Goal: Information Seeking & Learning: Understand process/instructions

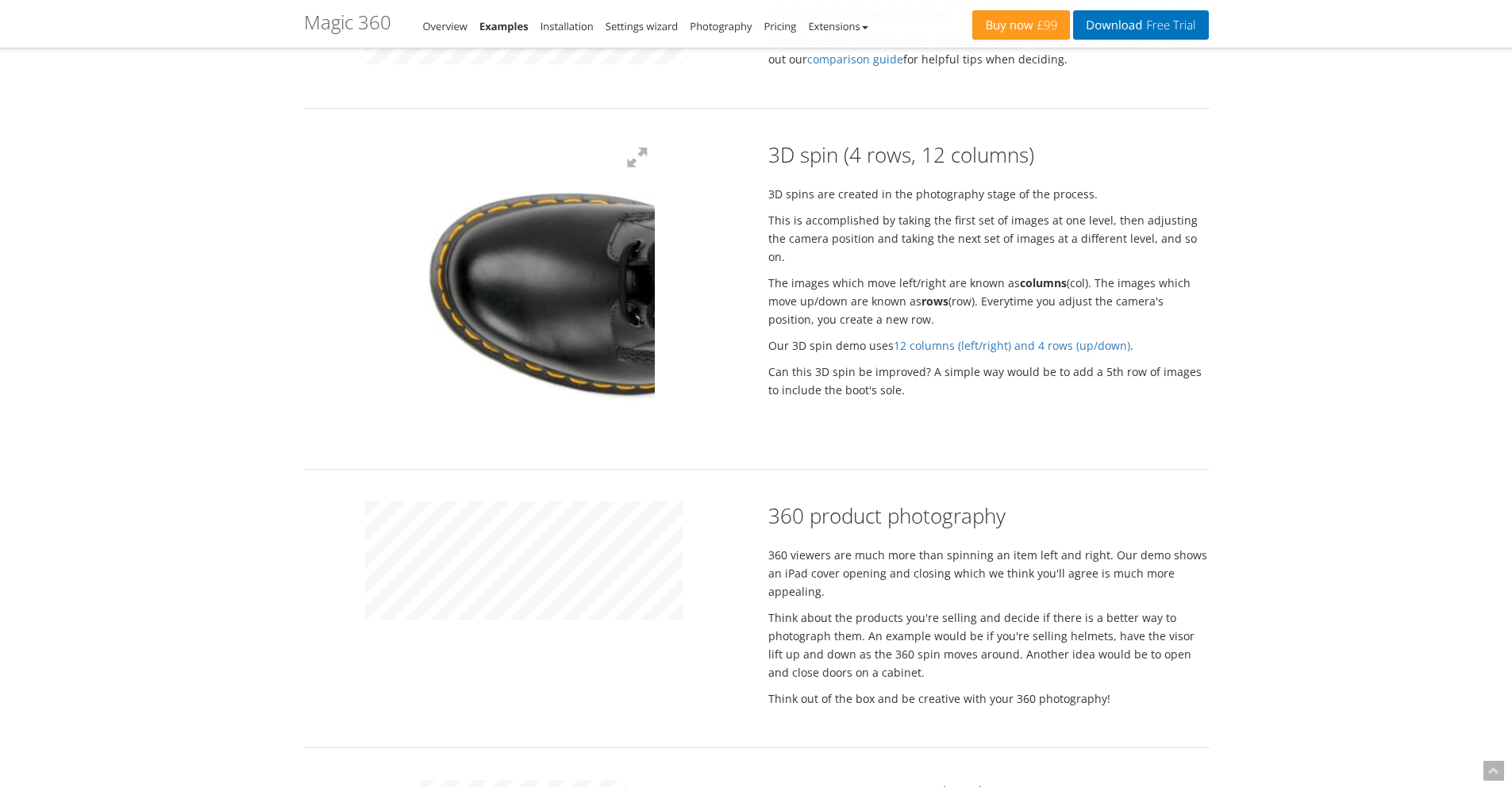
click at [447, 263] on img at bounding box center [689, 332] width 635 height 709
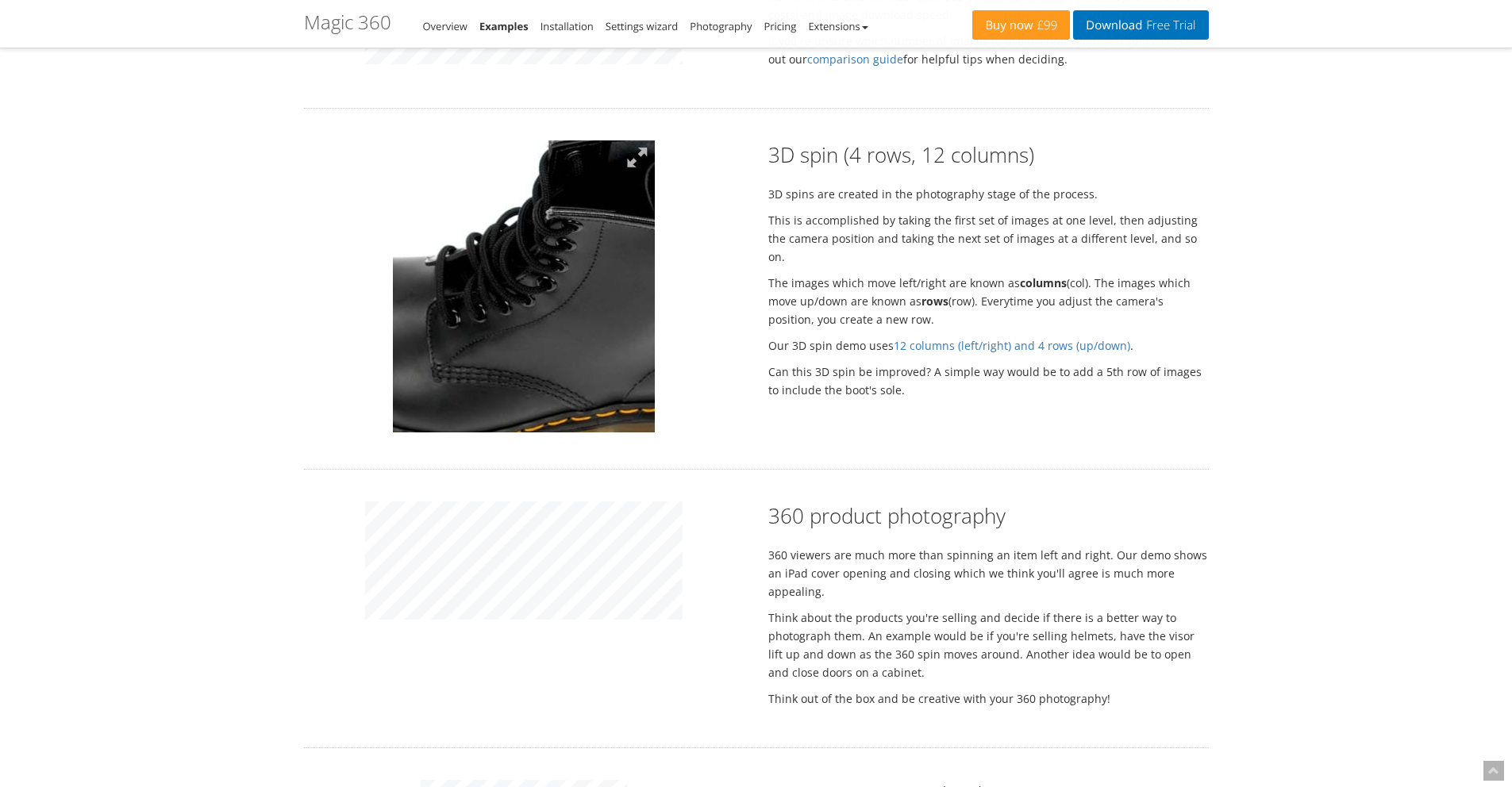
click at [485, 287] on img at bounding box center [512, 304] width 635 height 709
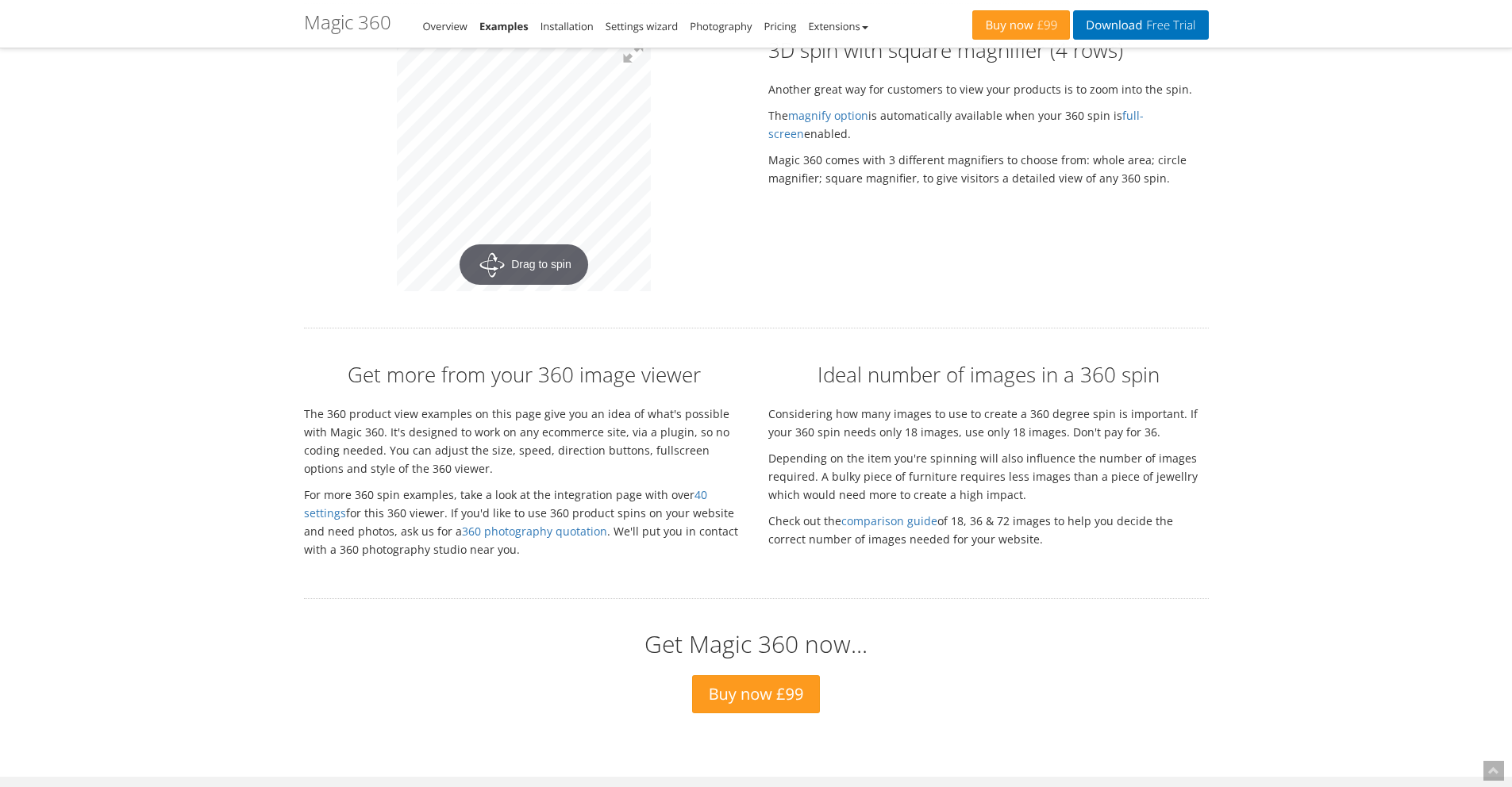
scroll to position [2815, 0]
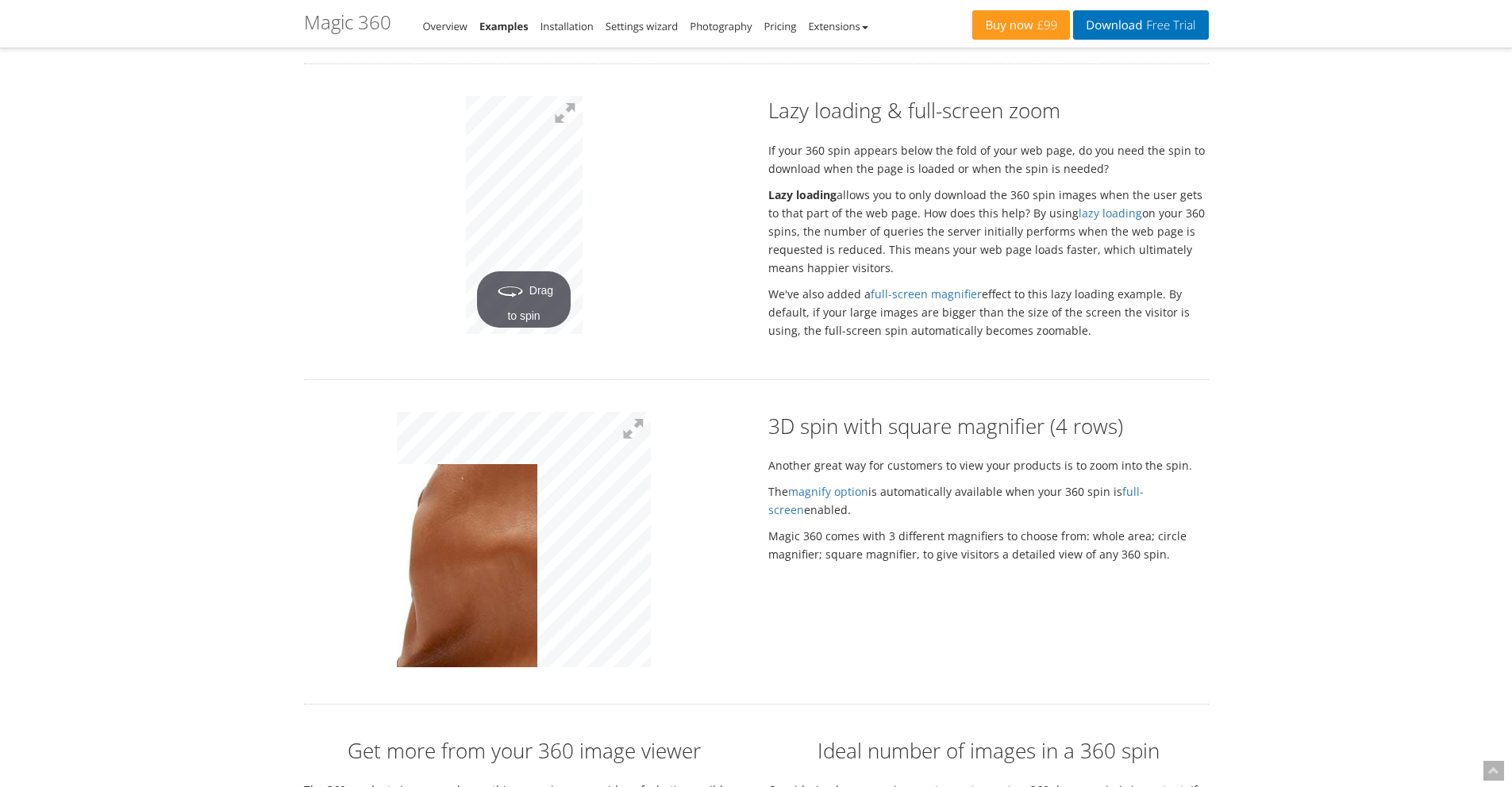
click at [438, 523] on img at bounding box center [711, 483] width 793 height 801
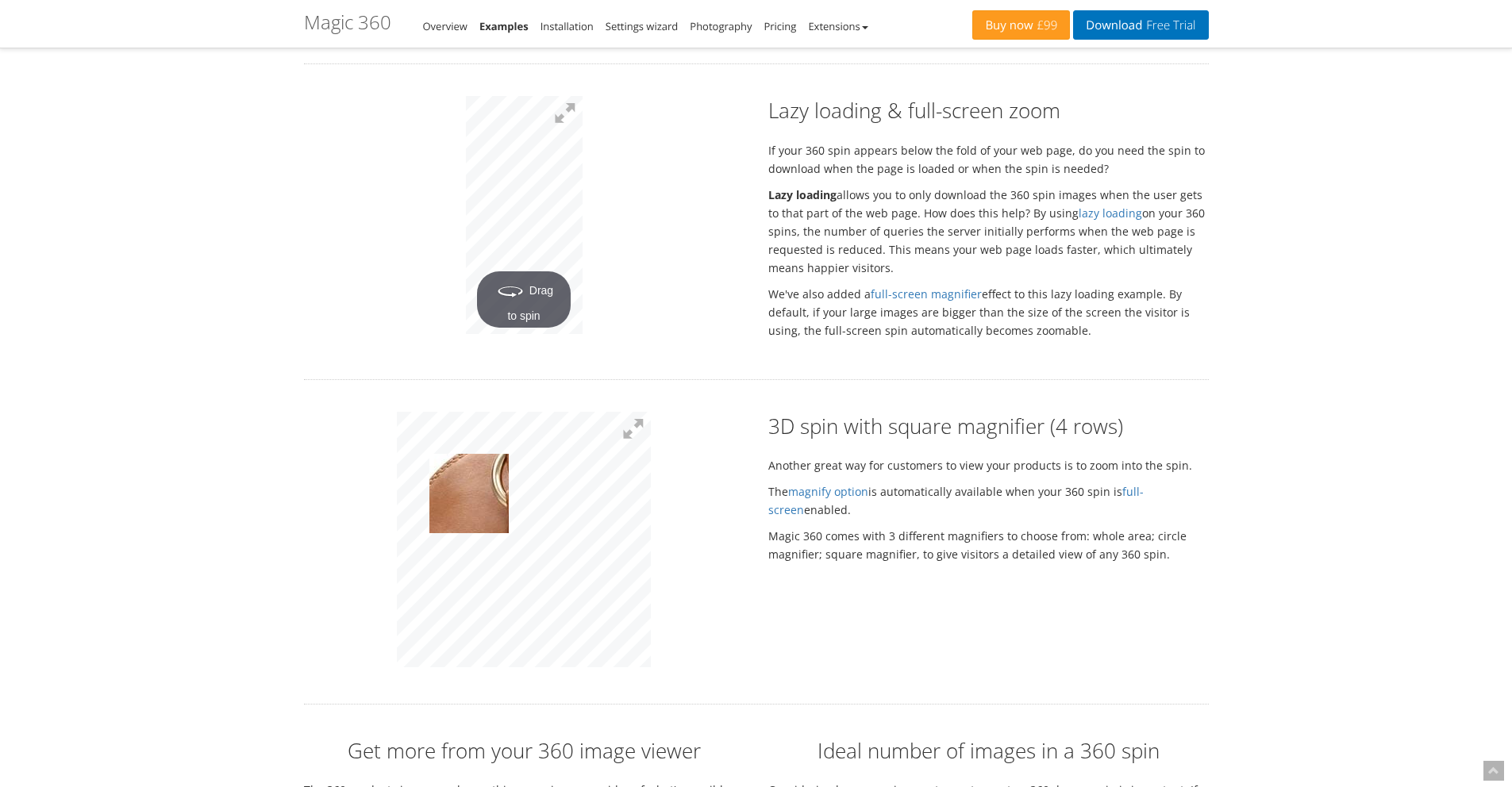
click at [473, 473] on img at bounding box center [640, 637] width 793 height 801
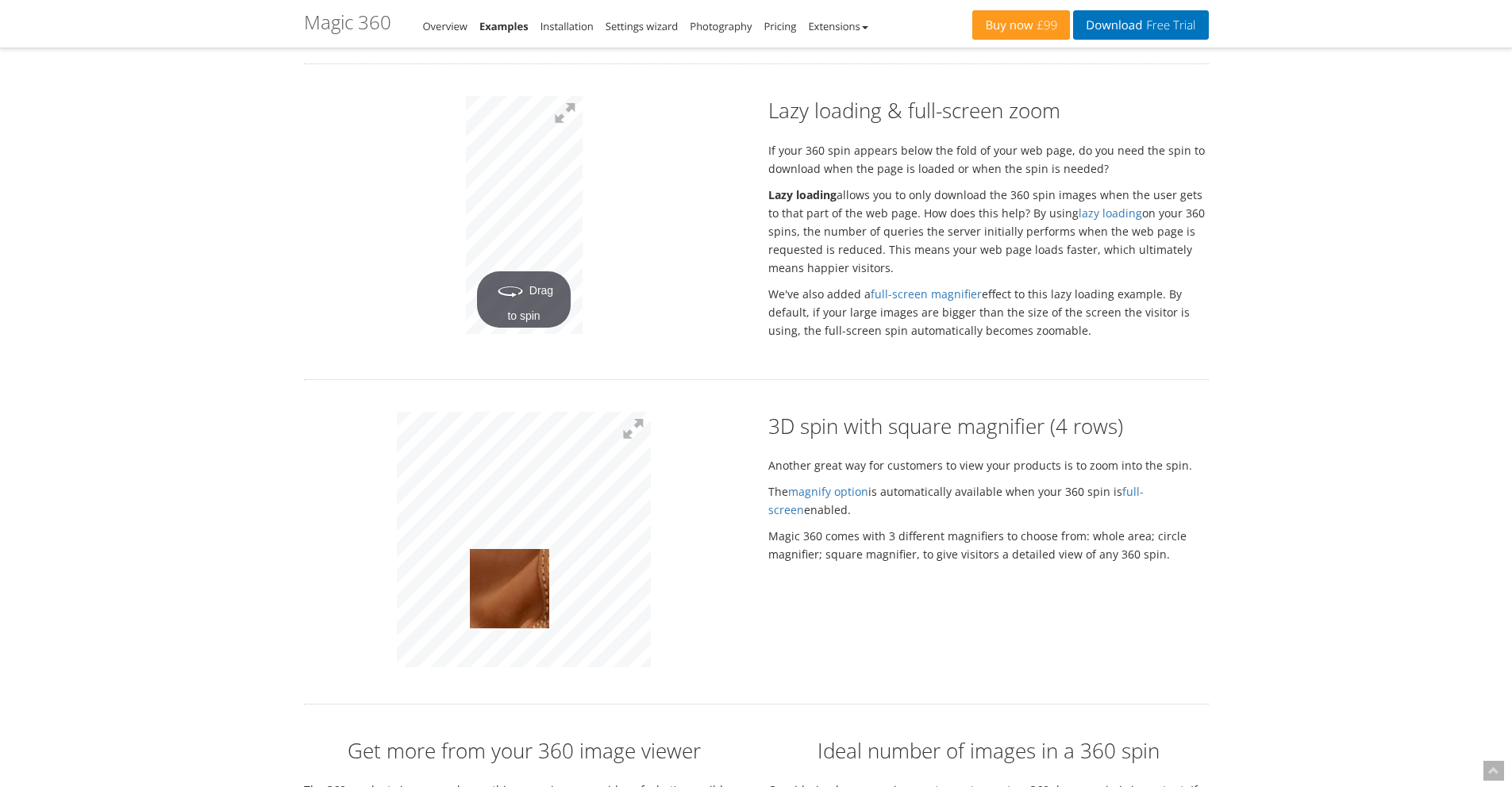
click at [509, 571] on img at bounding box center [554, 434] width 793 height 801
click at [831, 485] on link "magnify option" at bounding box center [828, 492] width 81 height 15
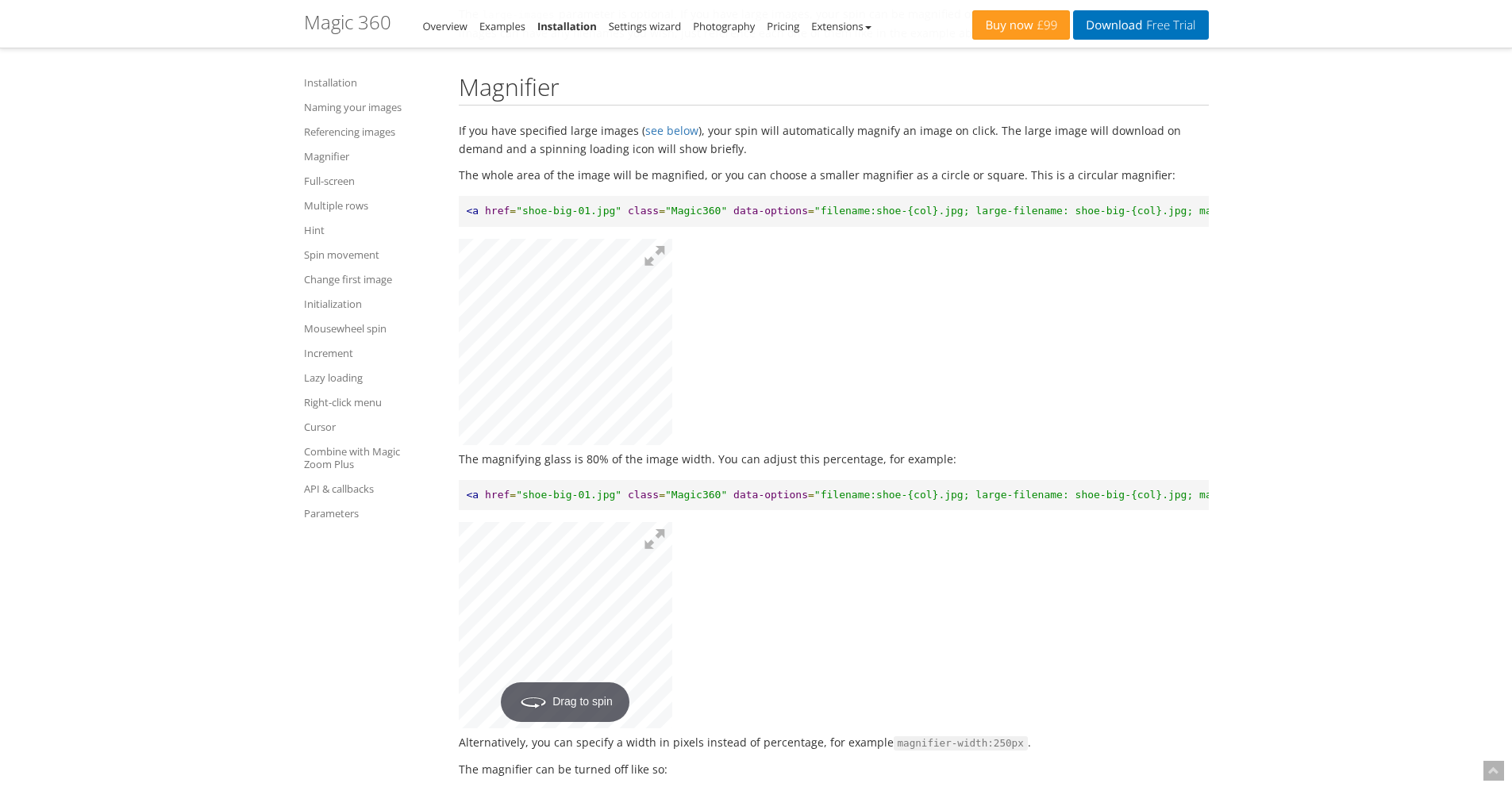
scroll to position [2958, 0]
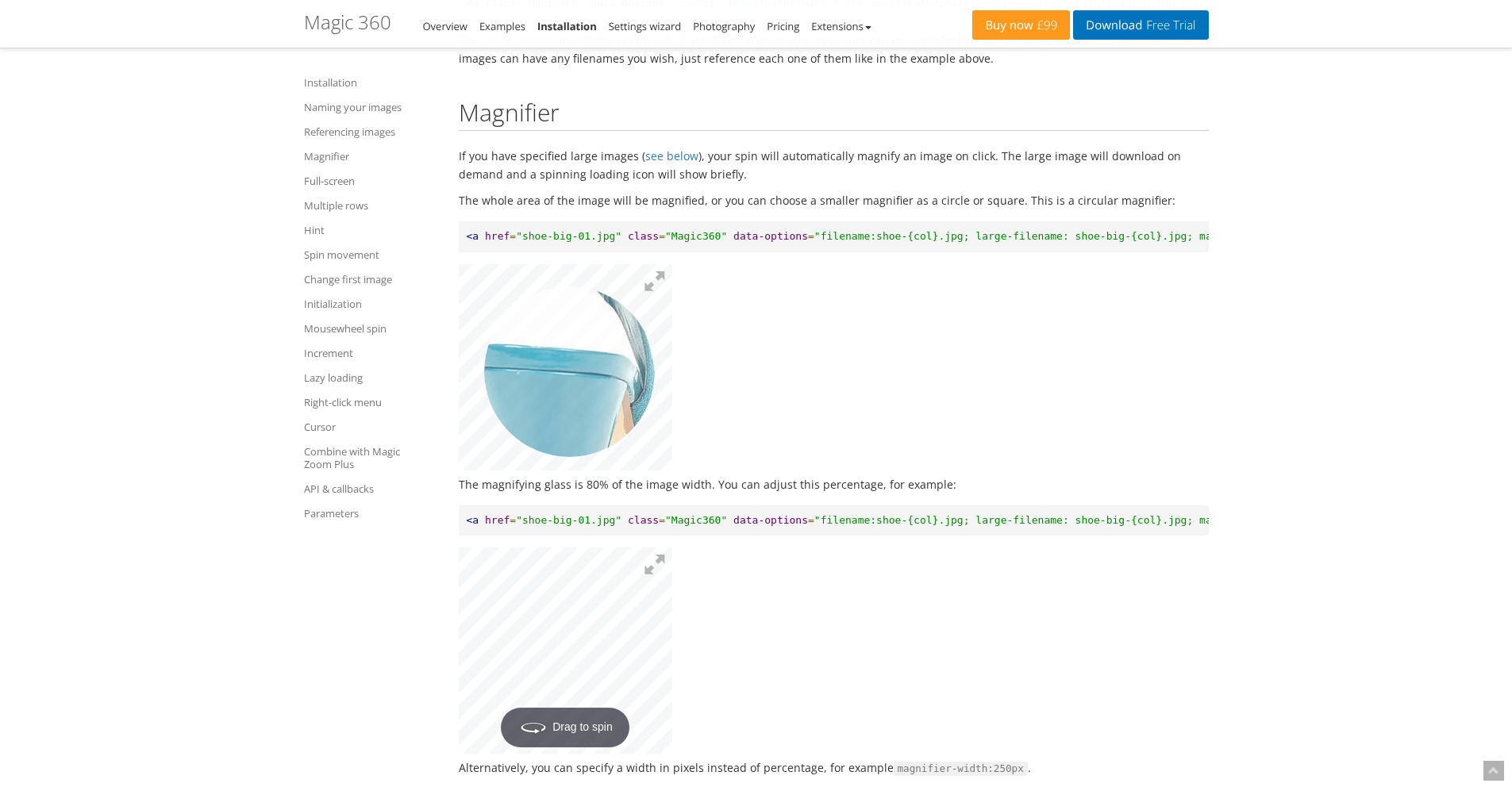
click at [569, 377] on img at bounding box center [558, 358] width 635 height 612
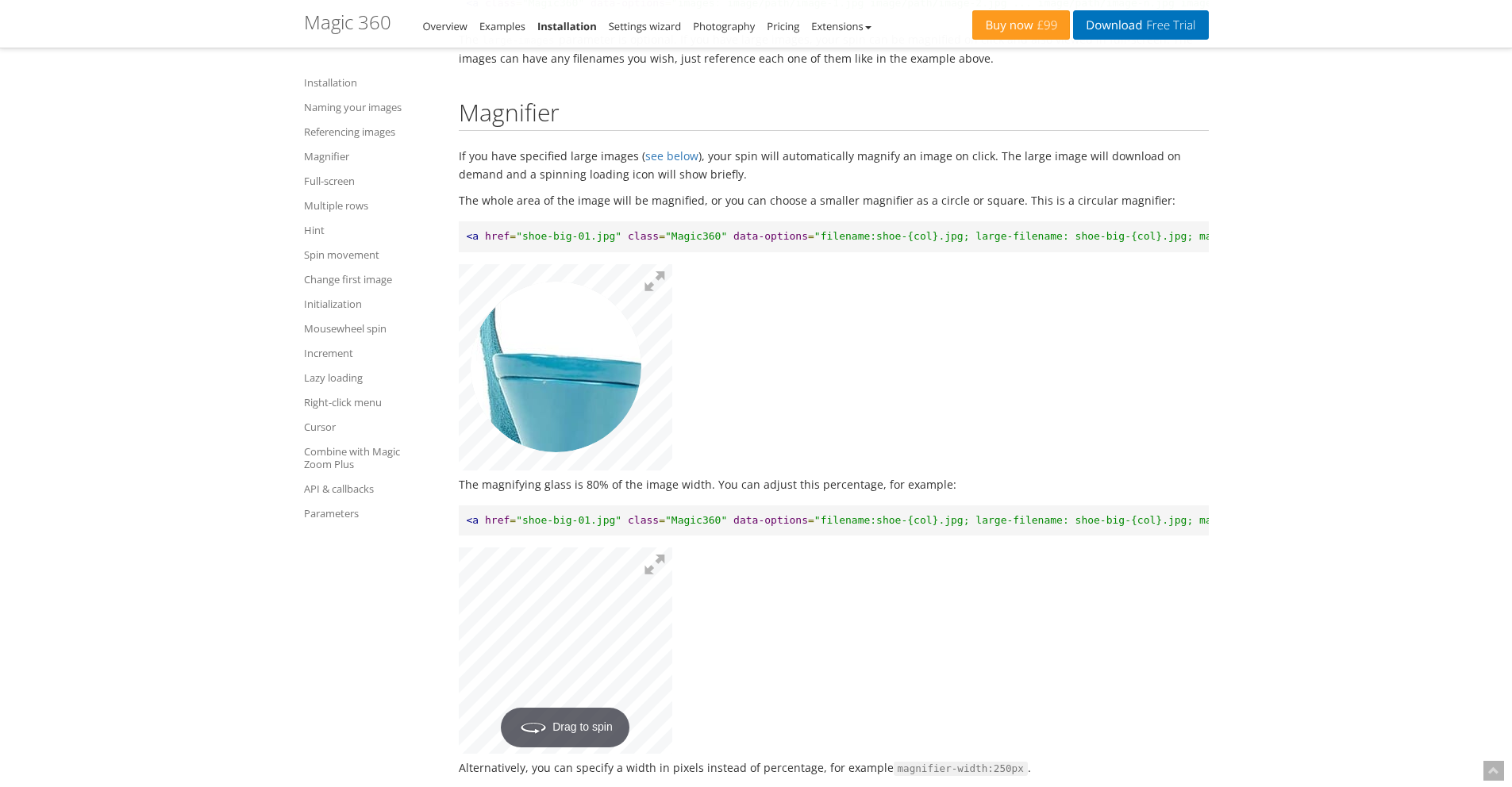
click at [556, 373] on img at bounding box center [584, 368] width 635 height 612
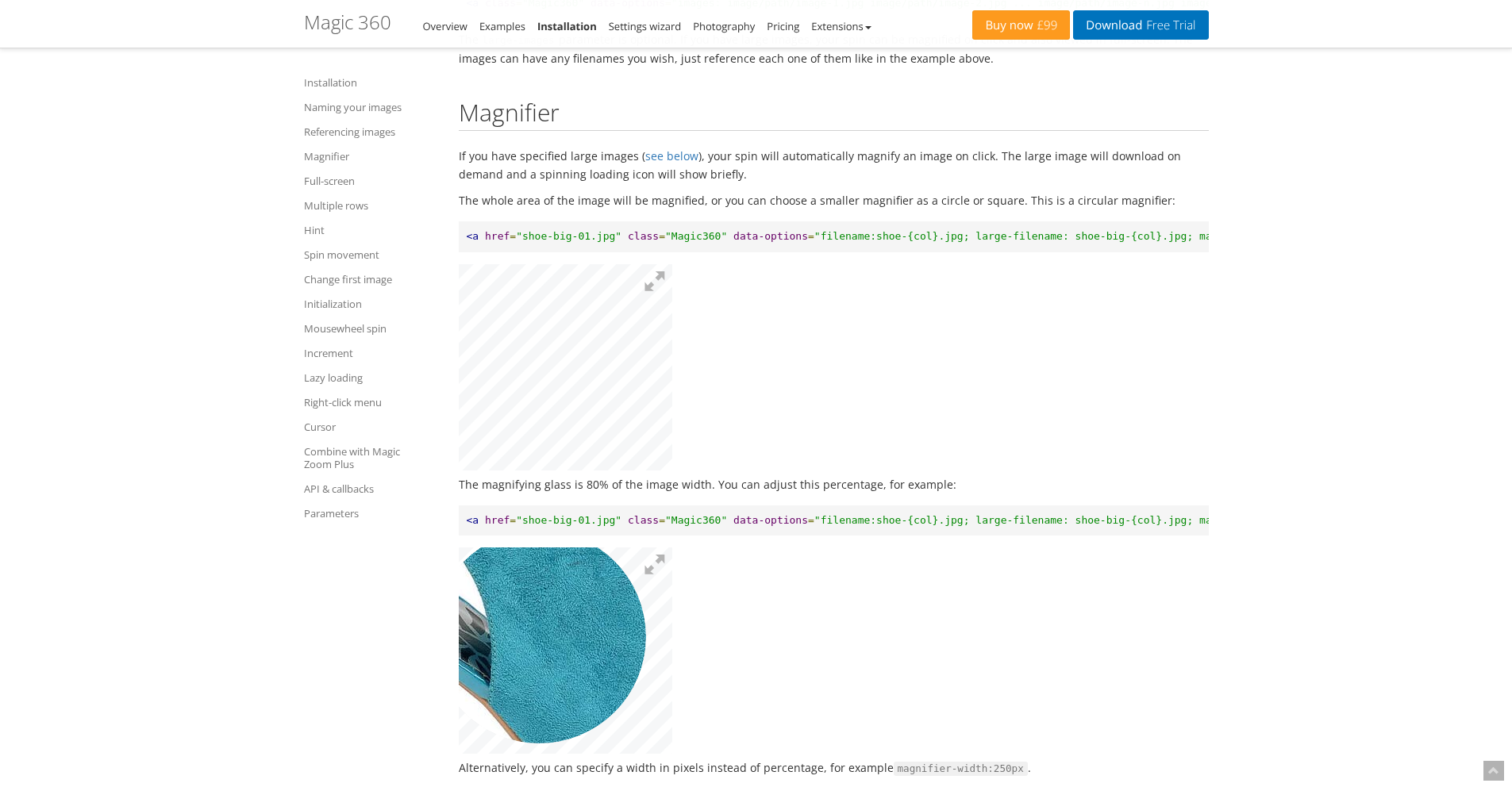
click at [539, 654] on img at bounding box center [617, 679] width 635 height 612
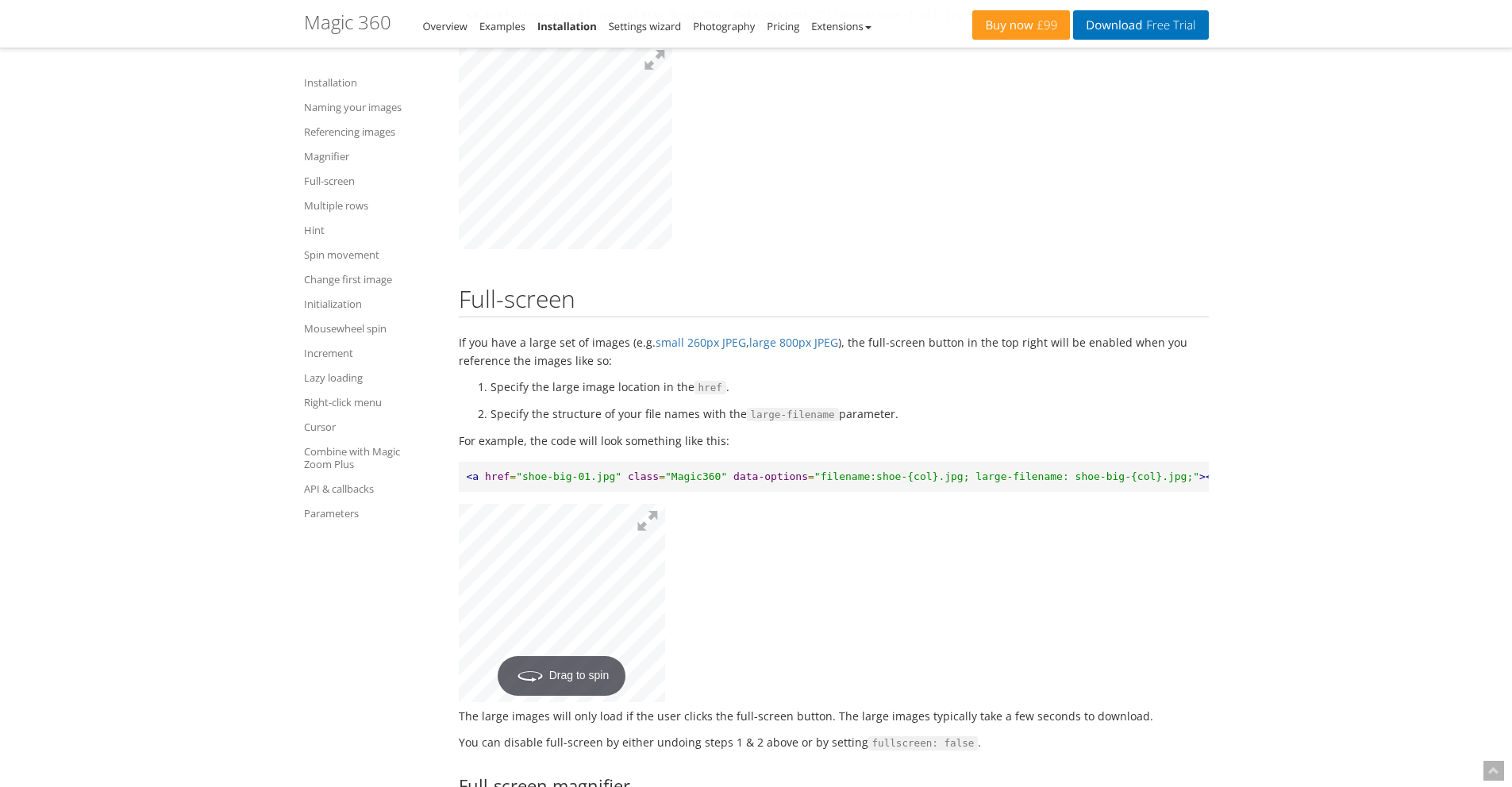
scroll to position [4019, 0]
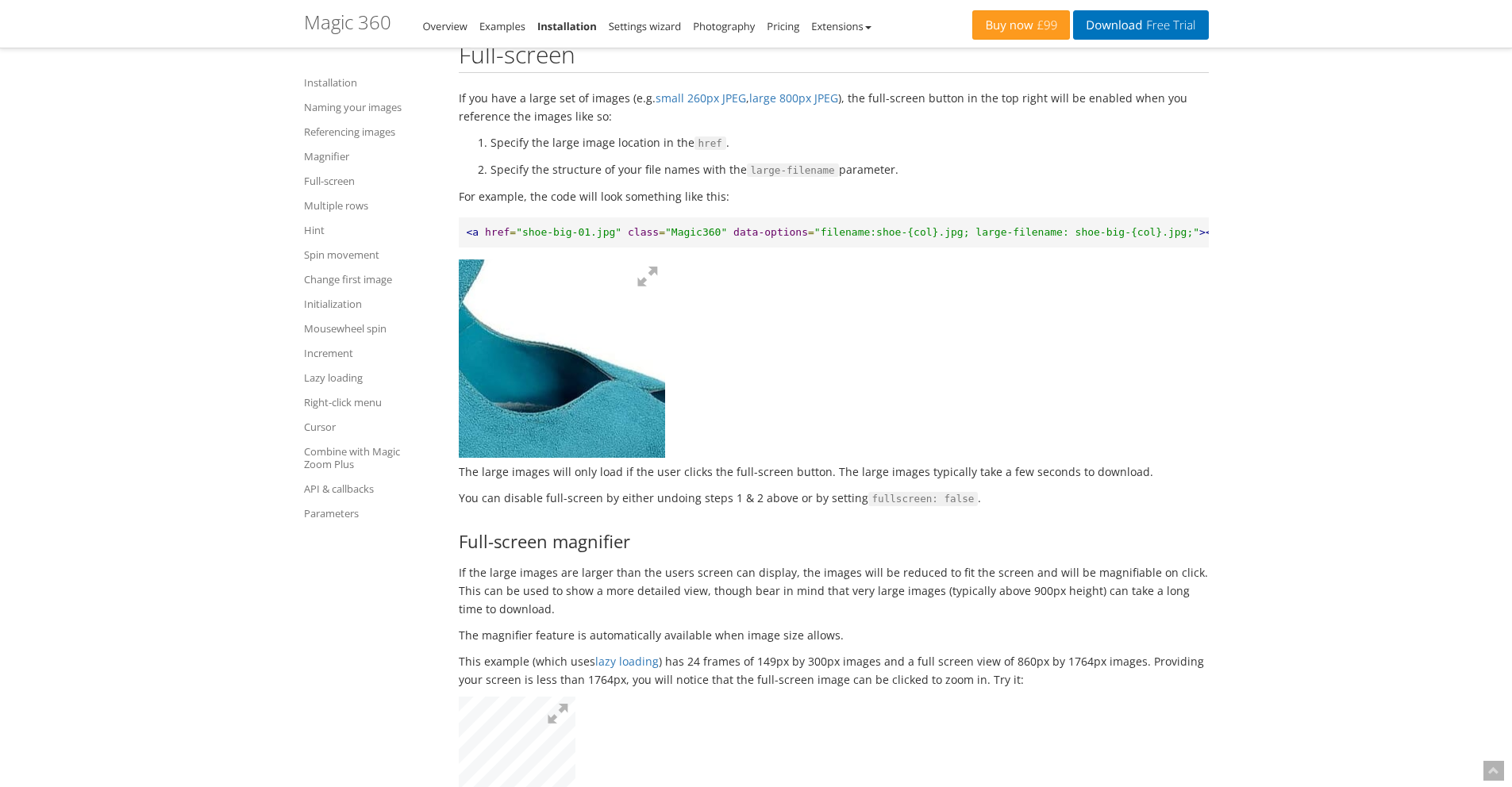
click at [599, 417] on img at bounding box center [424, 322] width 635 height 612
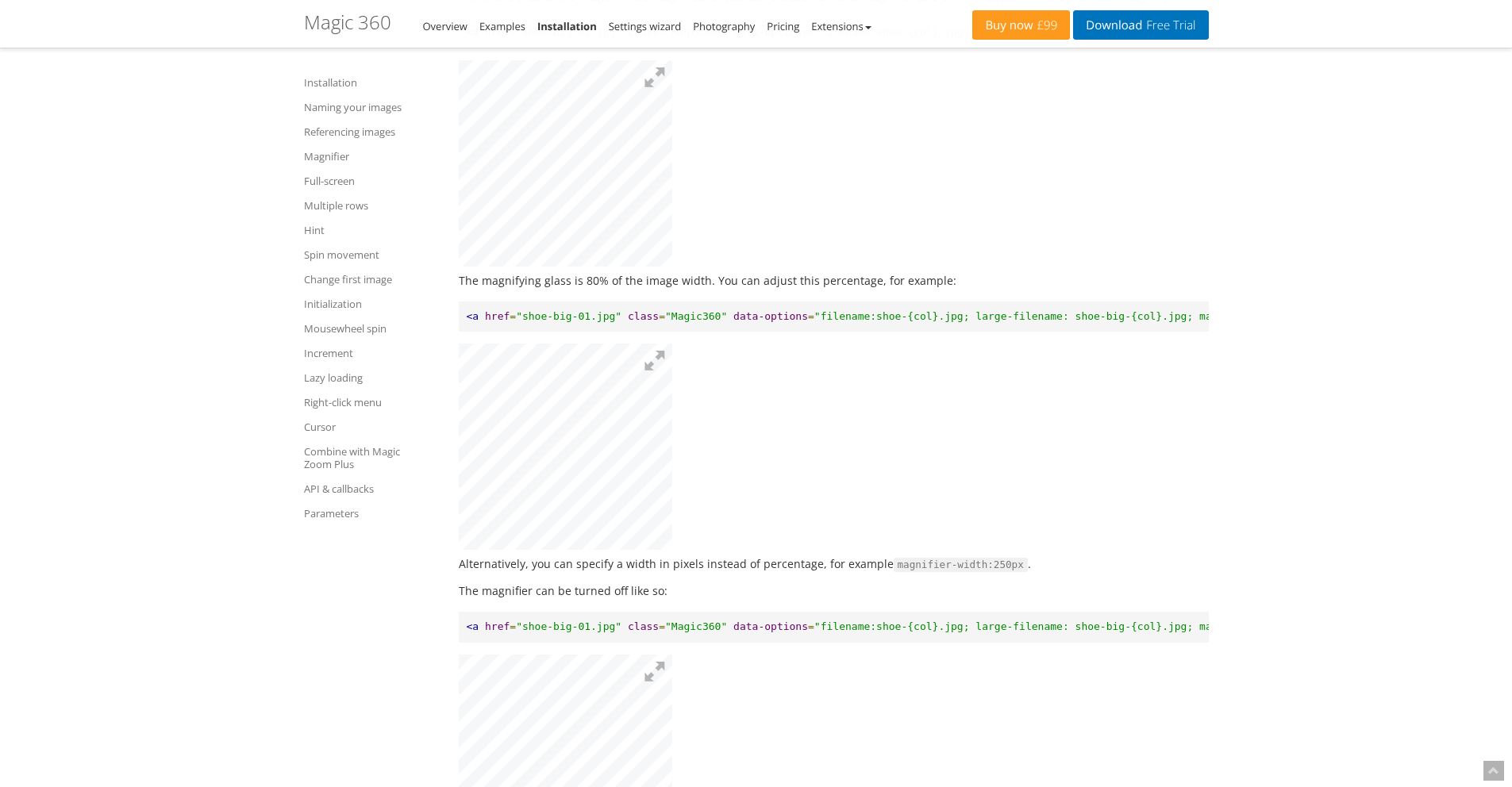
scroll to position [2901, 0]
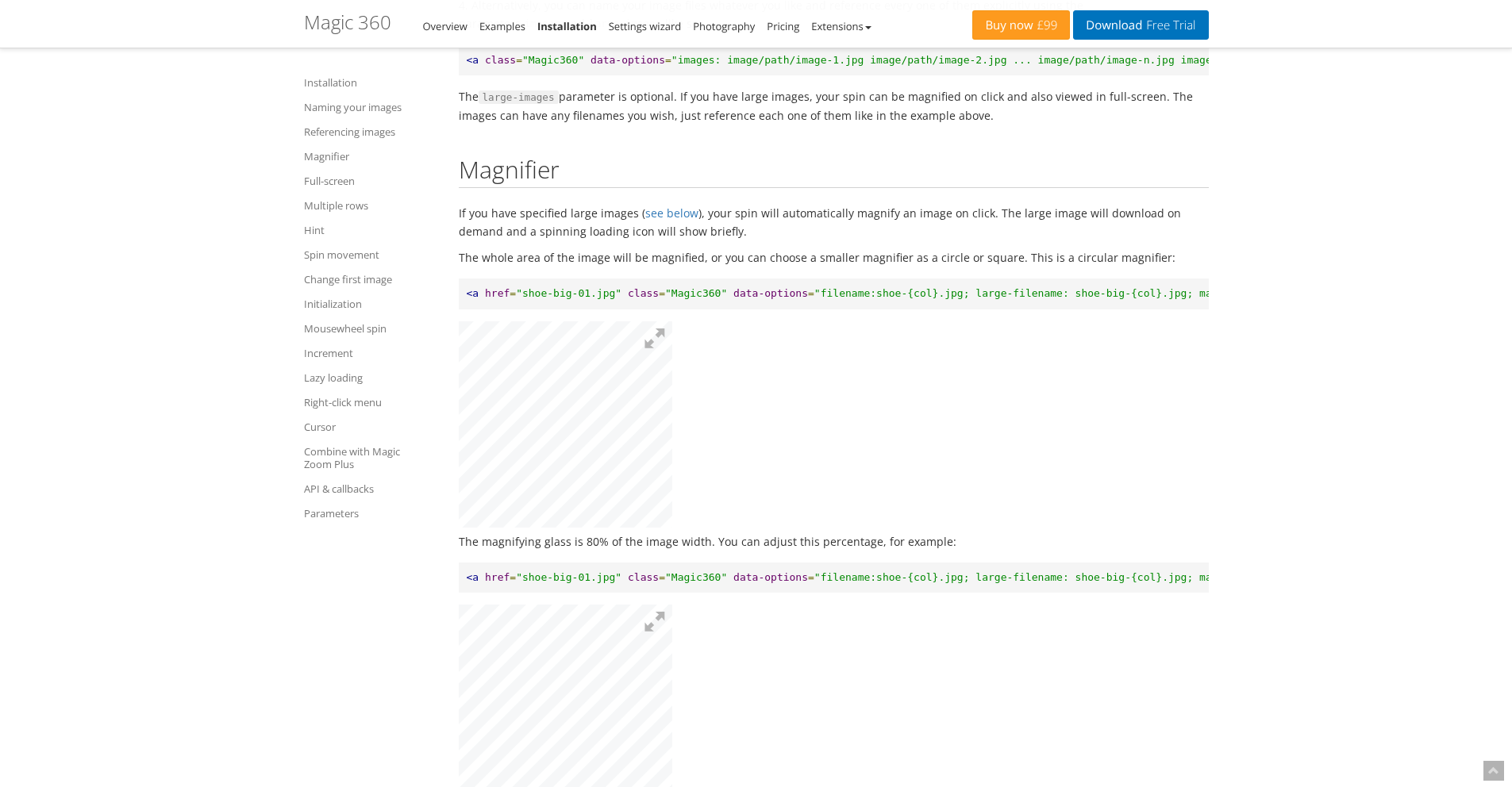
click at [558, 417] on img at bounding box center [578, 450] width 635 height 612
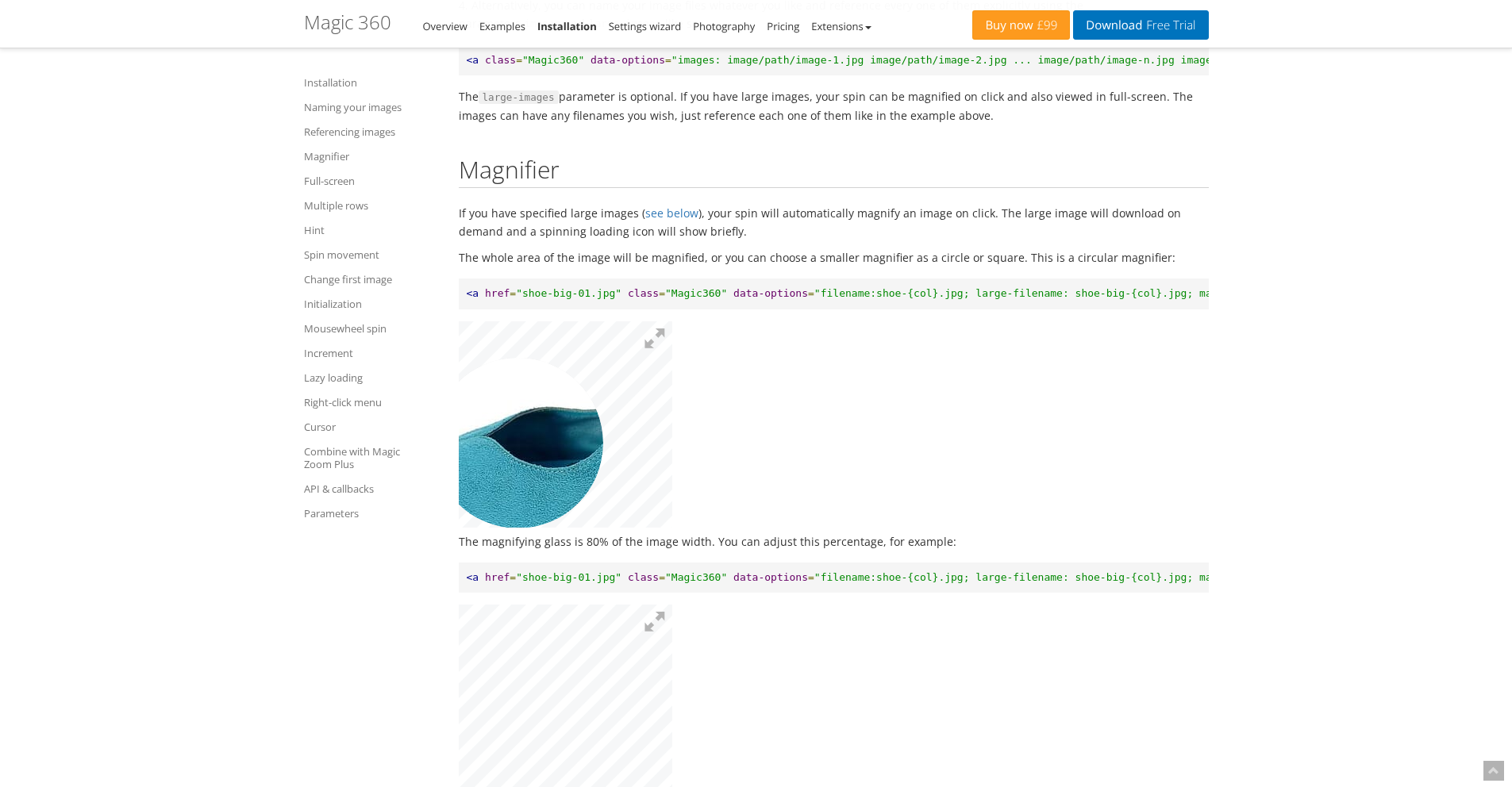
click at [533, 443] on img at bounding box center [660, 388] width 635 height 612
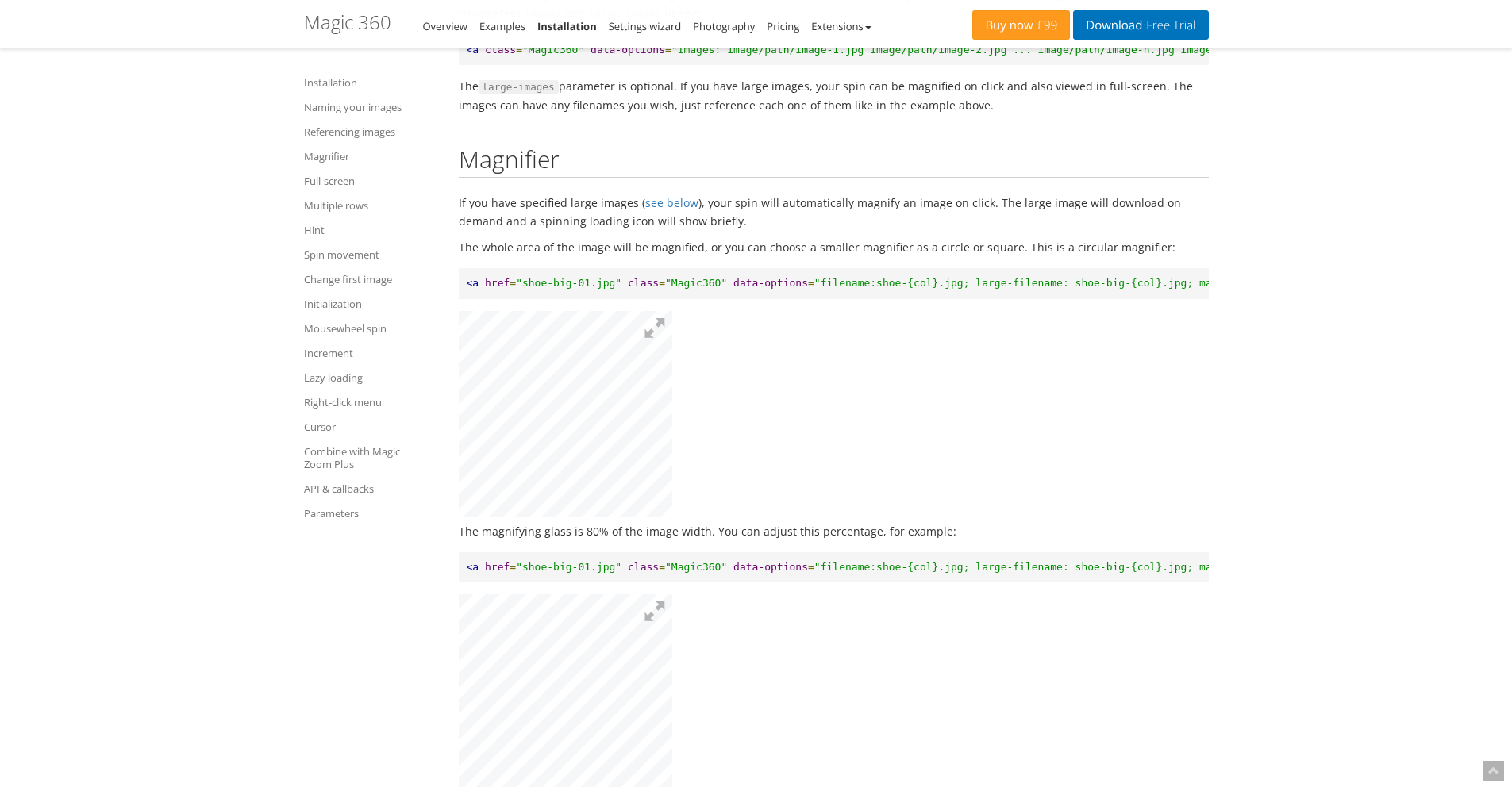
scroll to position [2956, 0]
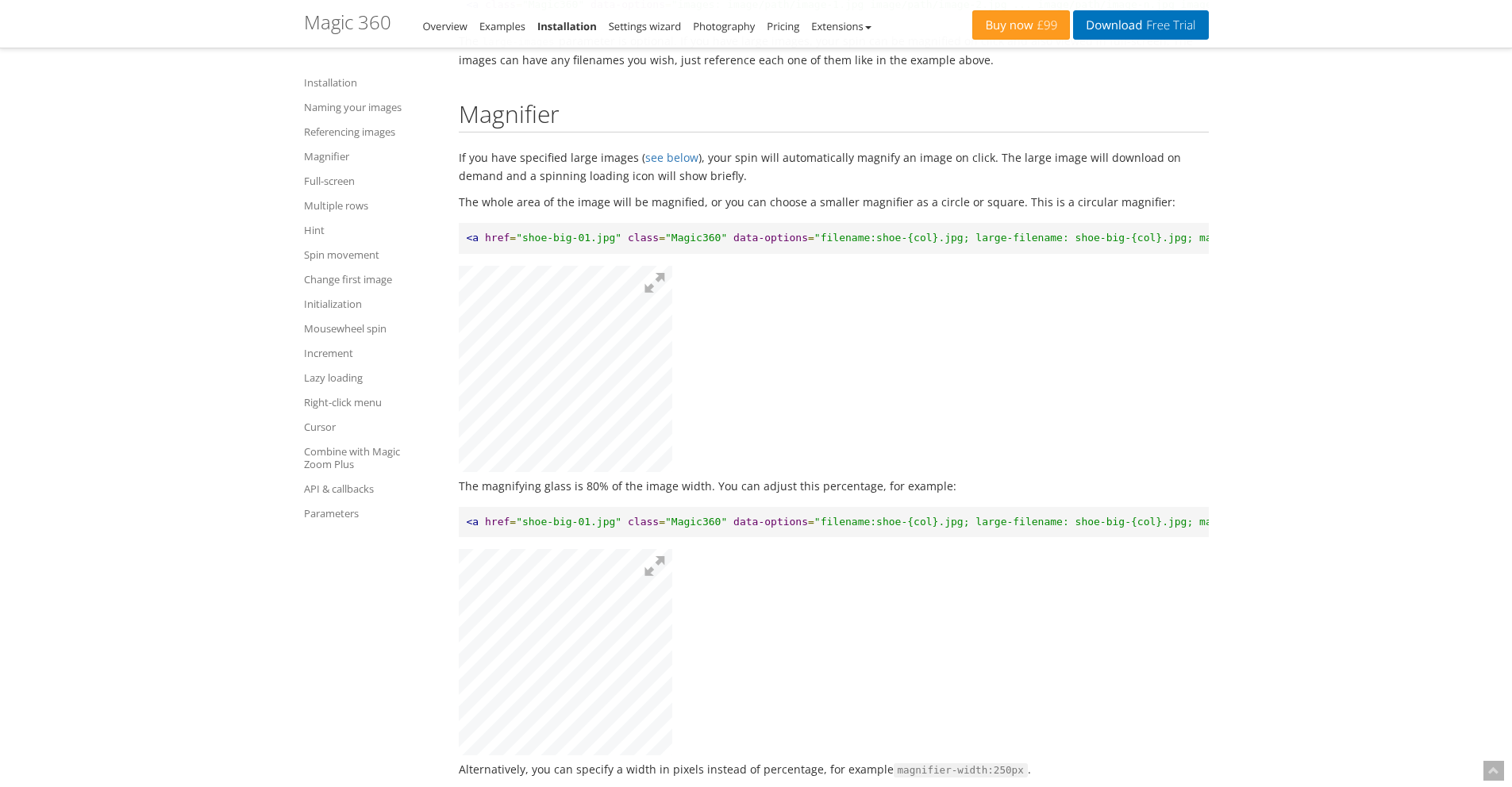
click at [930, 495] on p "The magnifying glass is 80% of the image width. You can adjust this percentage,…" at bounding box center [833, 485] width 750 height 18
